Goal: Book appointment/travel/reservation

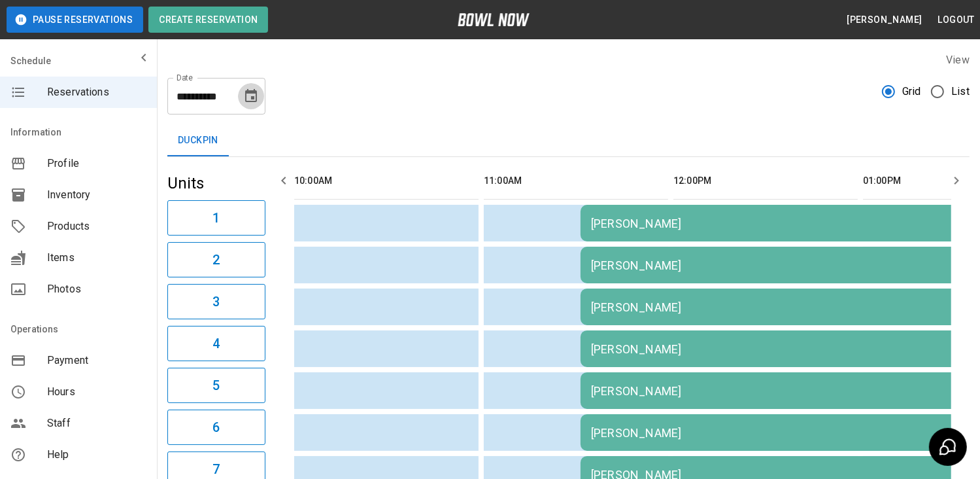
click at [252, 99] on icon "Choose date, selected date is Aug 24, 2025" at bounding box center [251, 95] width 12 height 13
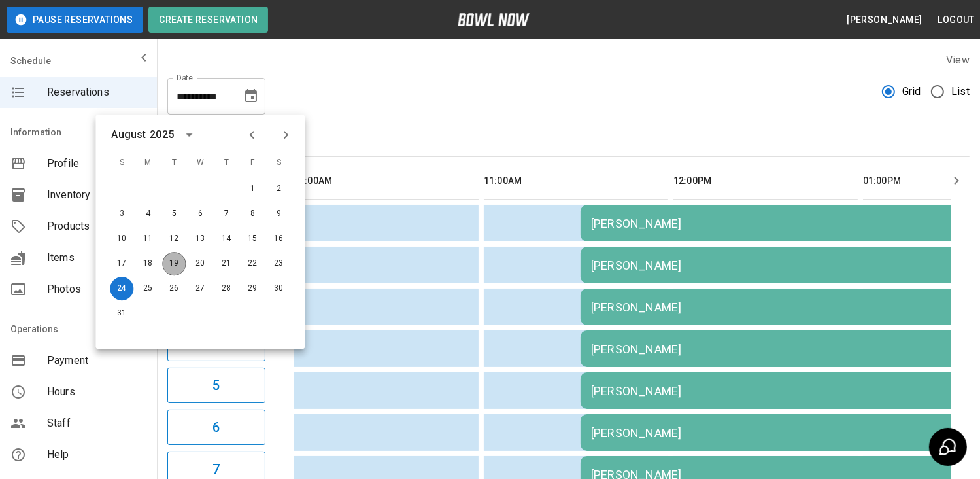
click at [177, 261] on button "19" at bounding box center [174, 264] width 24 height 24
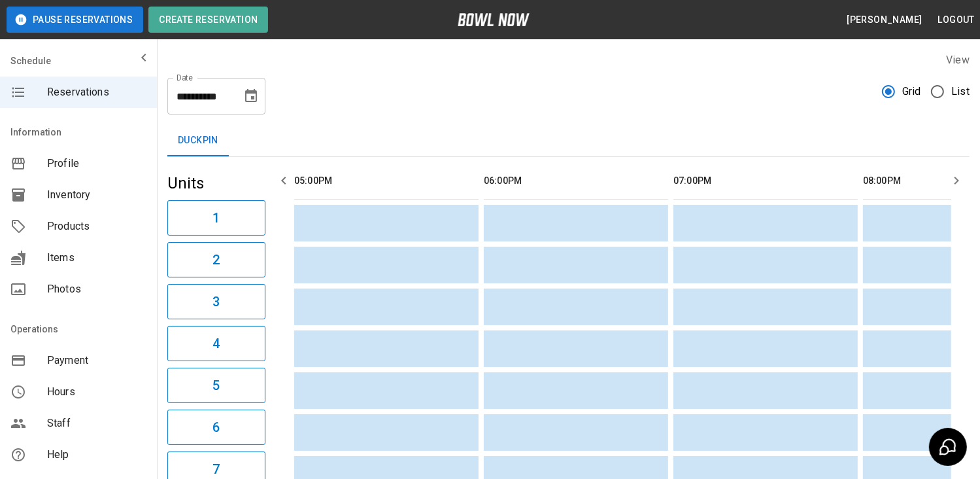
click at [254, 92] on icon "Choose date, selected date is Aug 19, 2025" at bounding box center [251, 95] width 12 height 13
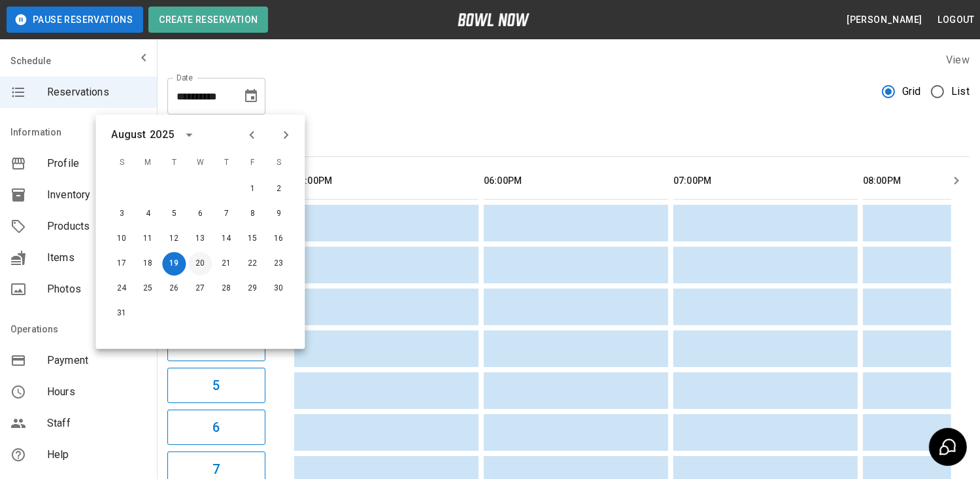
click at [199, 265] on button "20" at bounding box center [200, 264] width 24 height 24
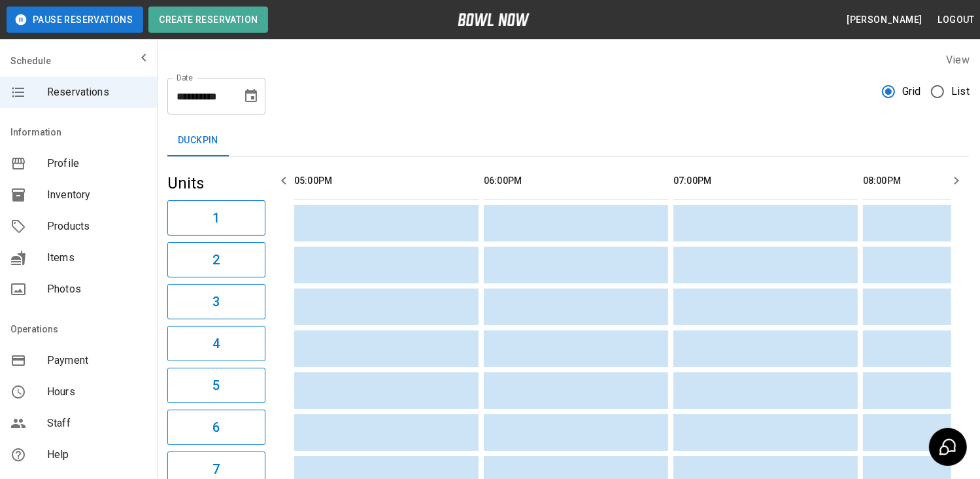
click at [248, 96] on icon "Choose date, selected date is Aug 20, 2025" at bounding box center [251, 96] width 16 height 16
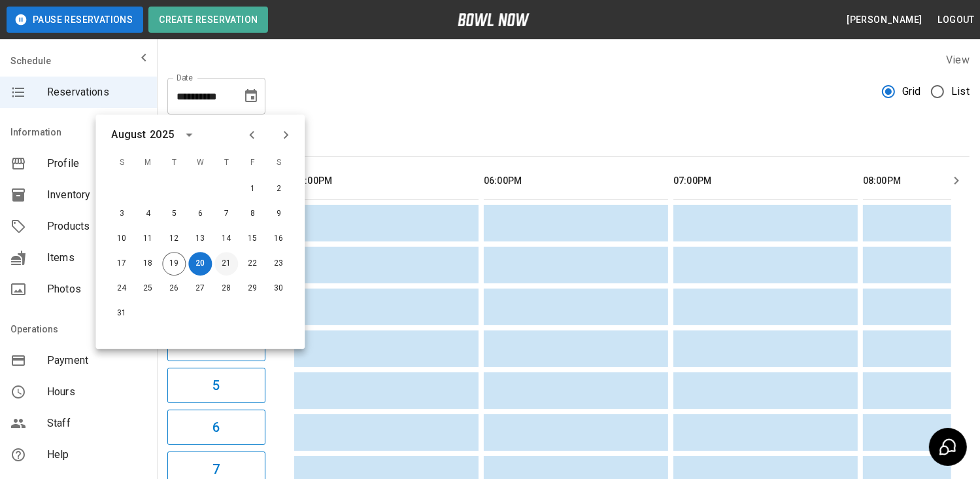
click at [232, 266] on button "21" at bounding box center [226, 264] width 24 height 24
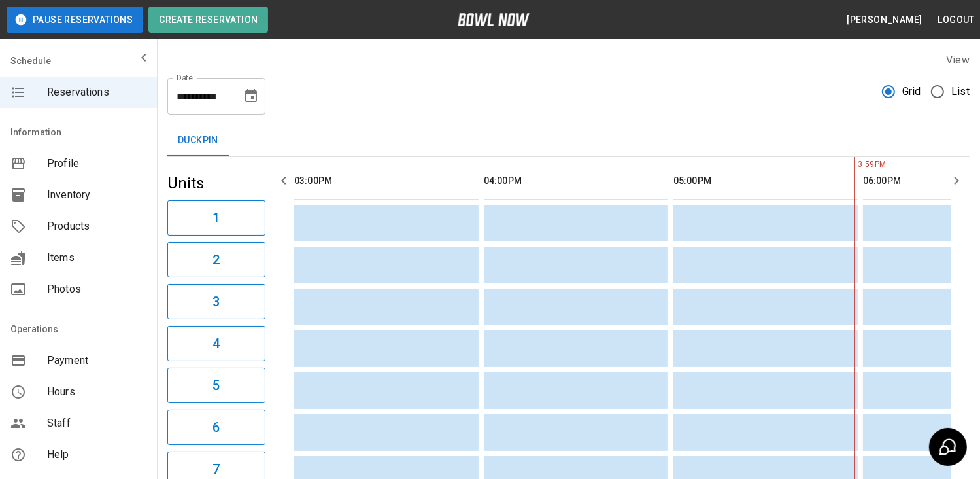
scroll to position [0, 379]
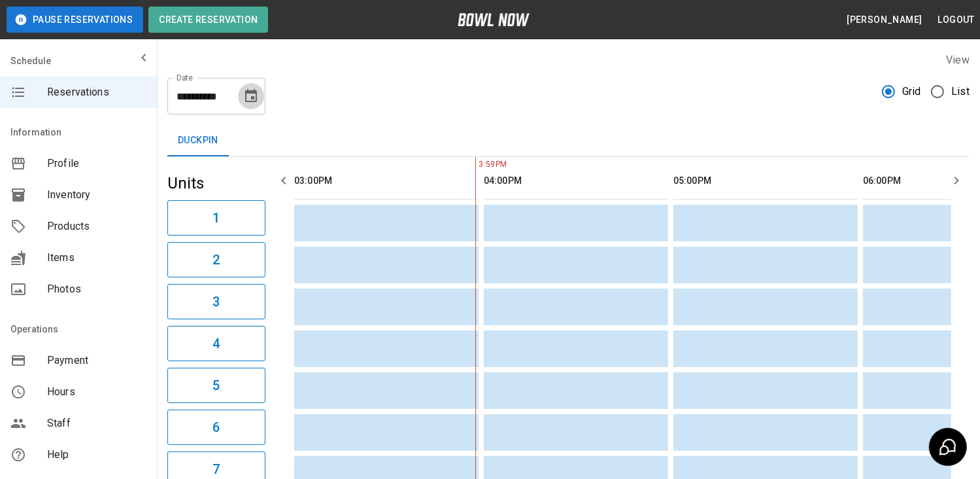
click at [252, 98] on icon "Choose date, selected date is Aug 21, 2025" at bounding box center [251, 95] width 12 height 13
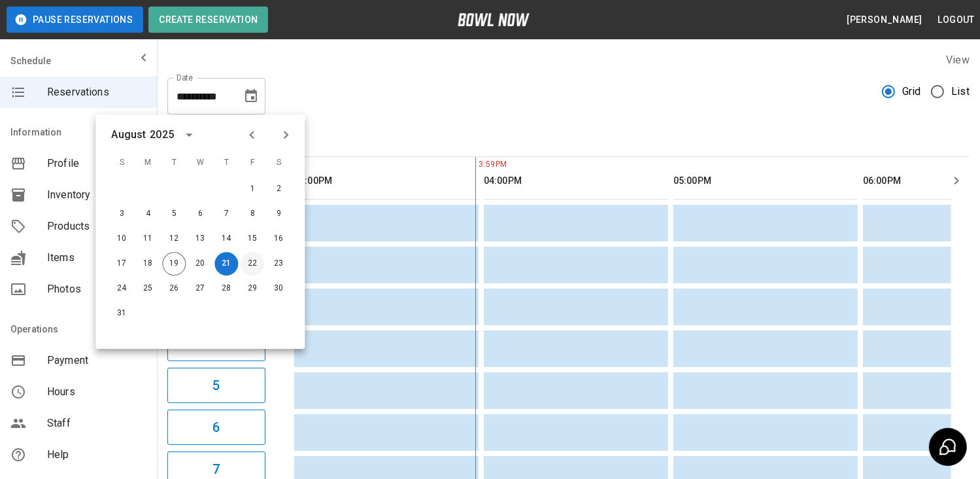
click at [251, 262] on button "22" at bounding box center [253, 264] width 24 height 24
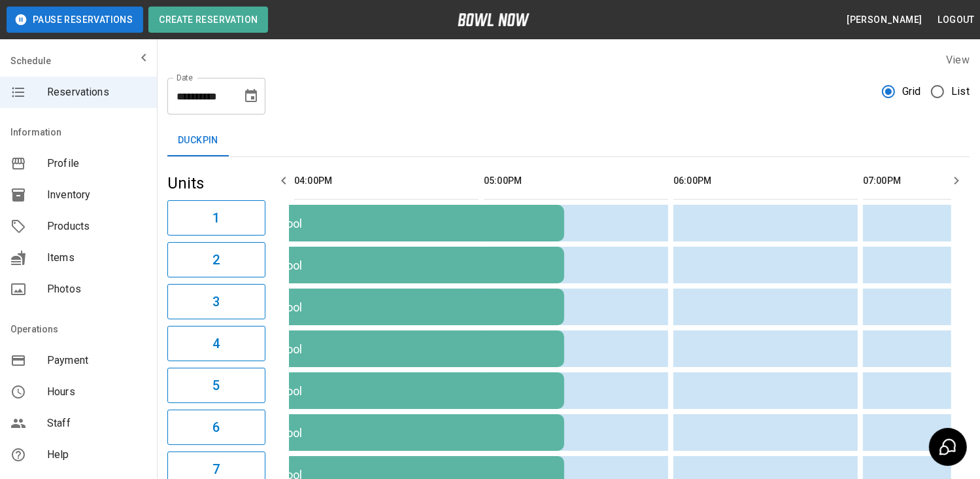
scroll to position [0, 0]
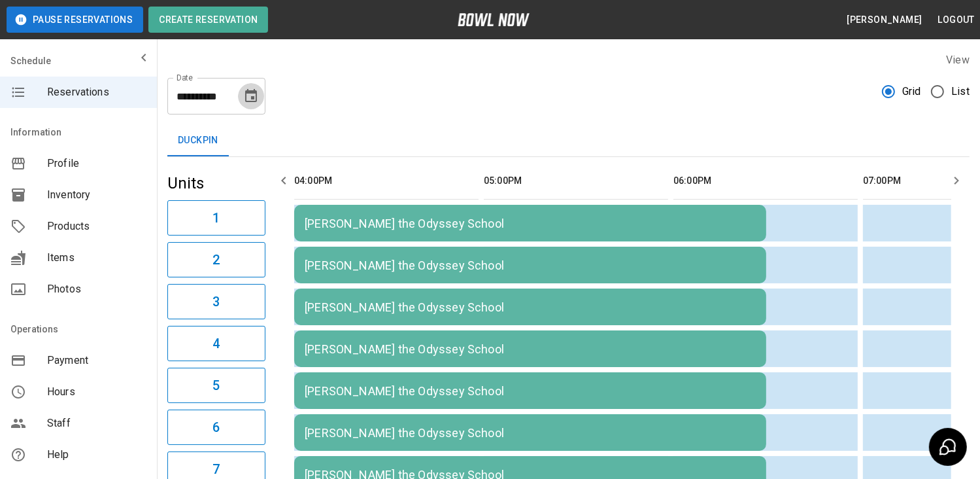
click at [246, 96] on icon "Choose date, selected date is Aug 22, 2025" at bounding box center [251, 95] width 12 height 13
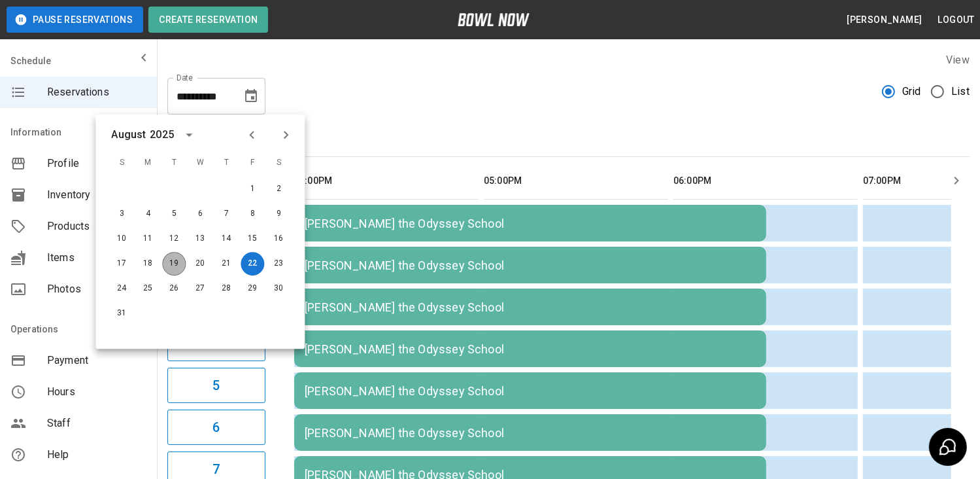
click at [175, 265] on button "19" at bounding box center [174, 264] width 24 height 24
type input "**********"
